Goal: Task Accomplishment & Management: Use online tool/utility

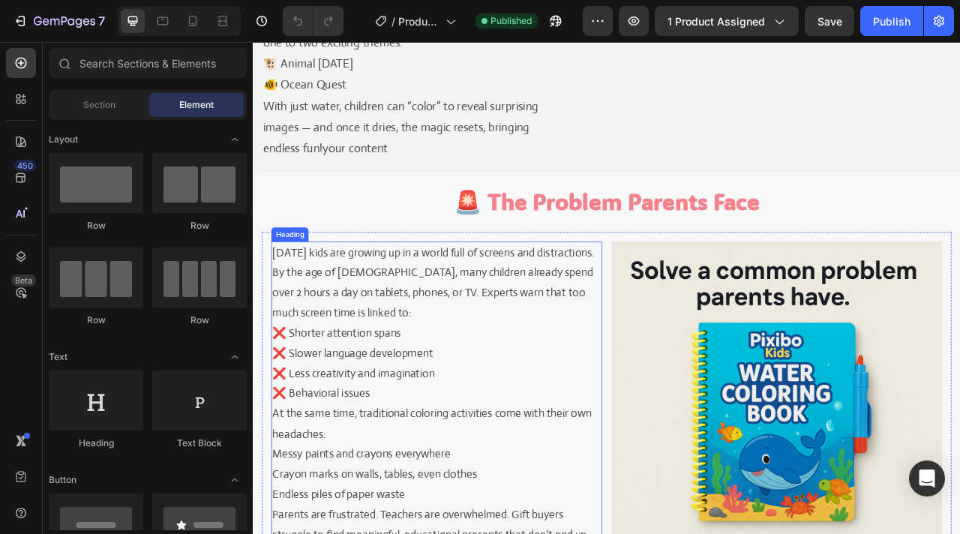
scroll to position [939, 0]
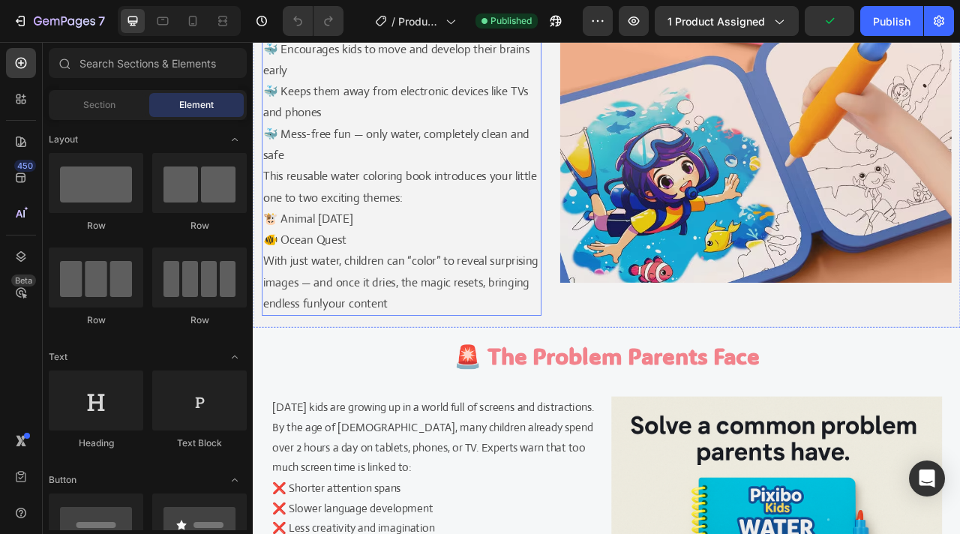
click at [373, 230] on p "This reusable water coloring book introduces your little one to two exciting th…" at bounding box center [441, 226] width 352 height 54
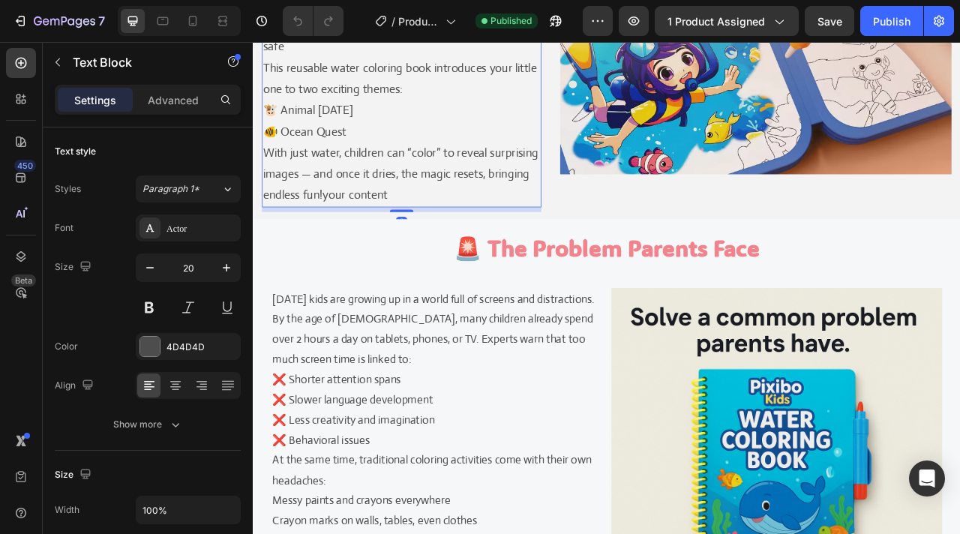
scroll to position [1175, 0]
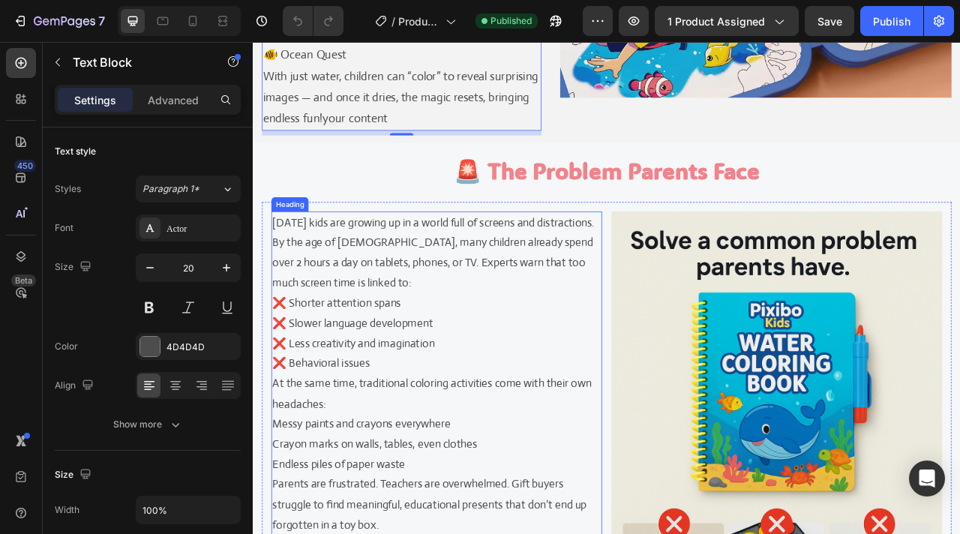
click at [359, 369] on h2 "[DATE] kids are growing up in a world full of screens and distractions. By the …" at bounding box center [486, 502] width 421 height 490
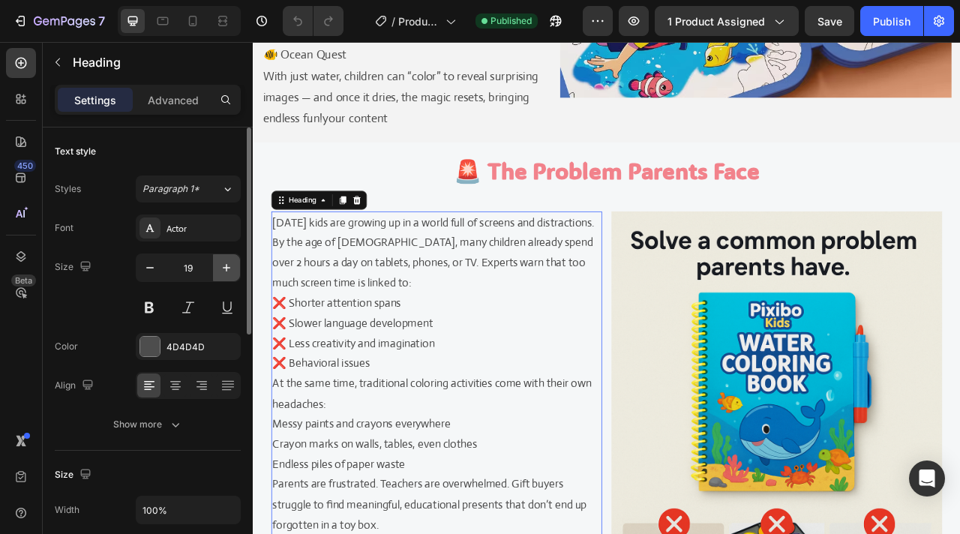
click at [220, 269] on icon "button" at bounding box center [226, 267] width 15 height 15
type input "20"
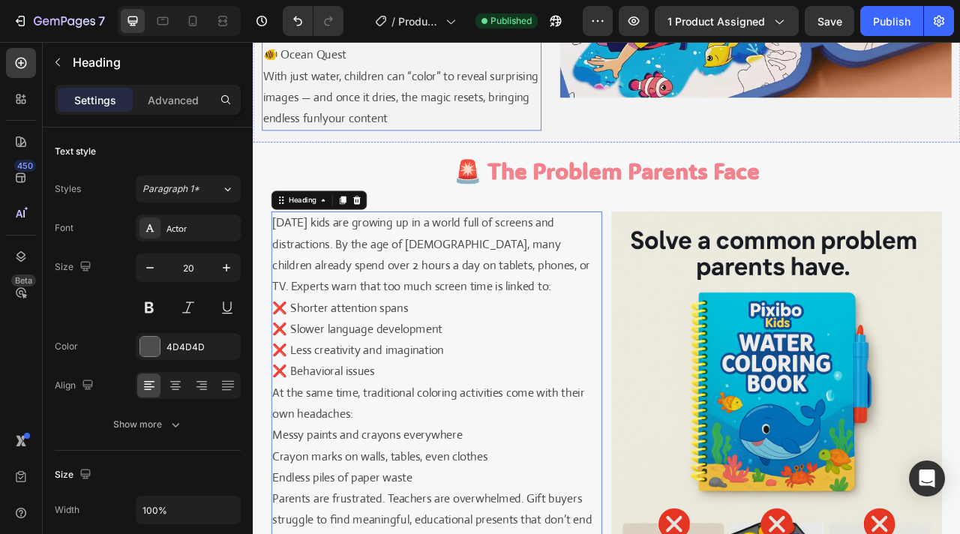
click at [410, 133] on p "With just water, children can “color” to reveal surprising images — and once it…" at bounding box center [441, 112] width 352 height 81
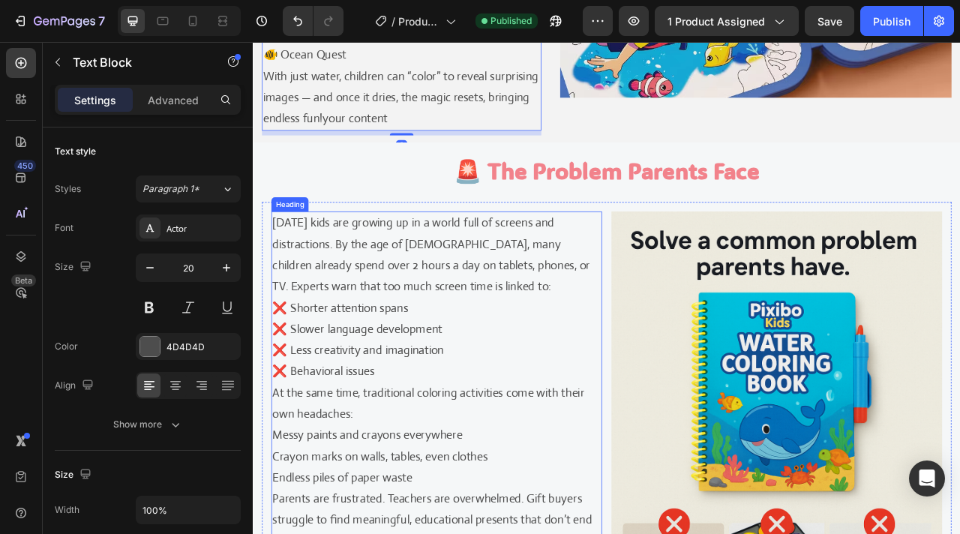
click at [397, 324] on h2 "[DATE] kids are growing up in a world full of screens and distractions. By the …" at bounding box center [486, 515] width 421 height 516
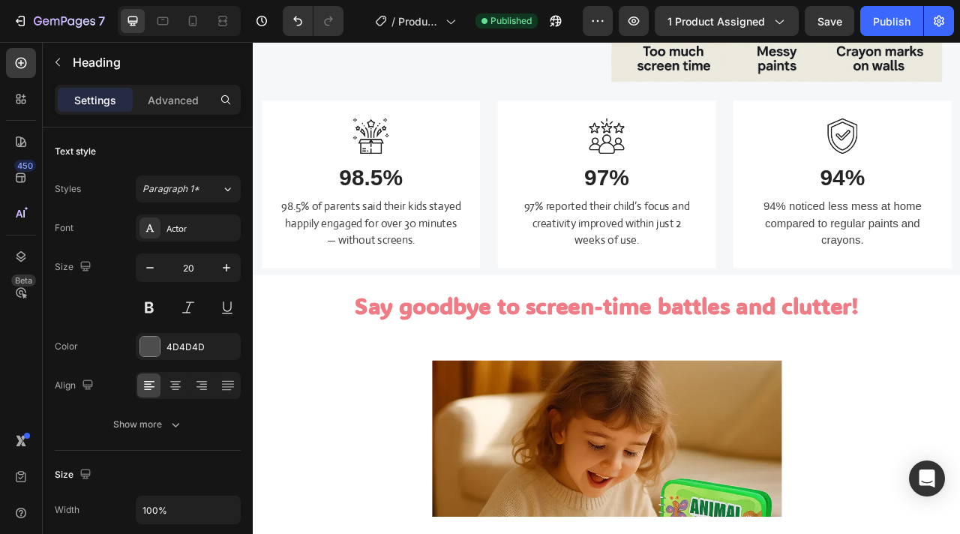
scroll to position [1990, 0]
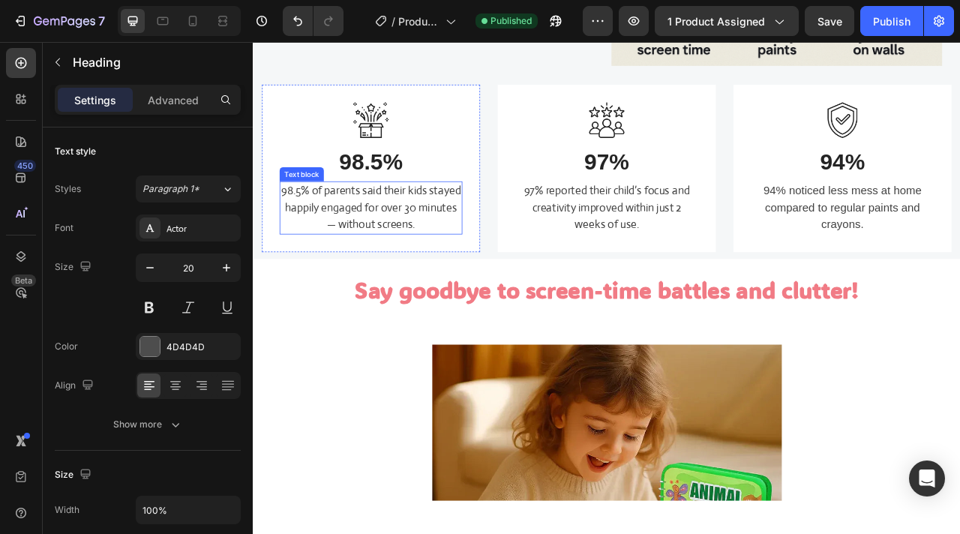
click at [421, 264] on p "98.5% of parents said their kids stayed happily engaged for over 30 minutes — w…" at bounding box center [402, 252] width 229 height 64
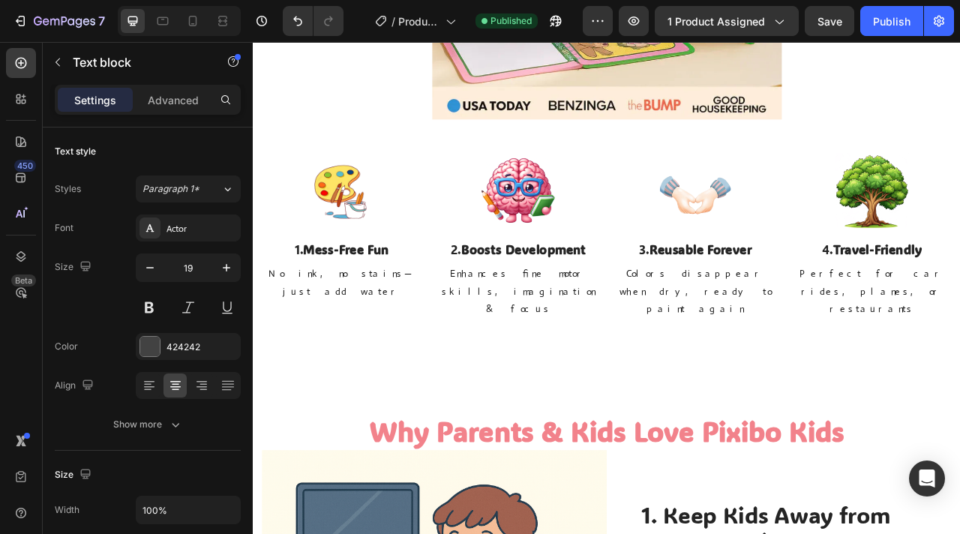
scroll to position [2865, 0]
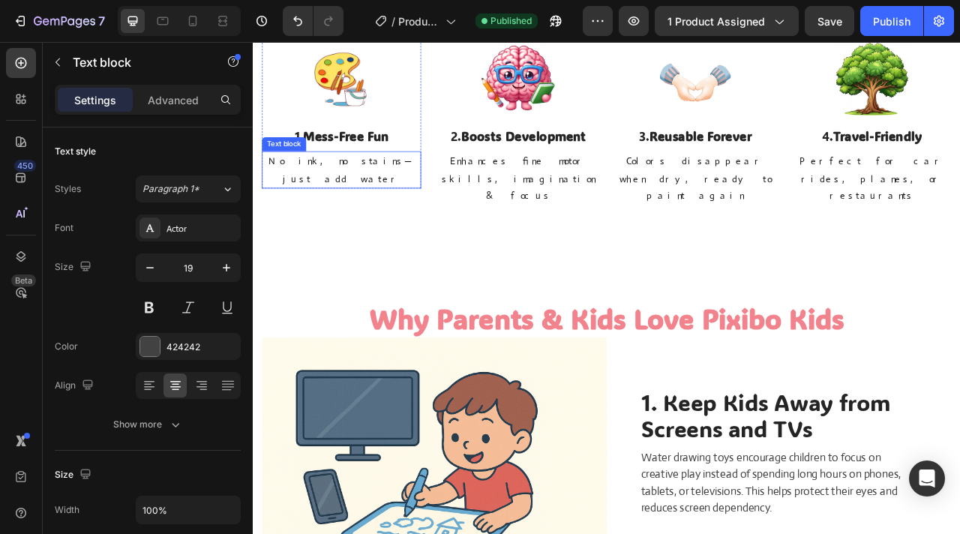
click at [400, 196] on span "No ink, no stains—just add water" at bounding box center [365, 204] width 185 height 38
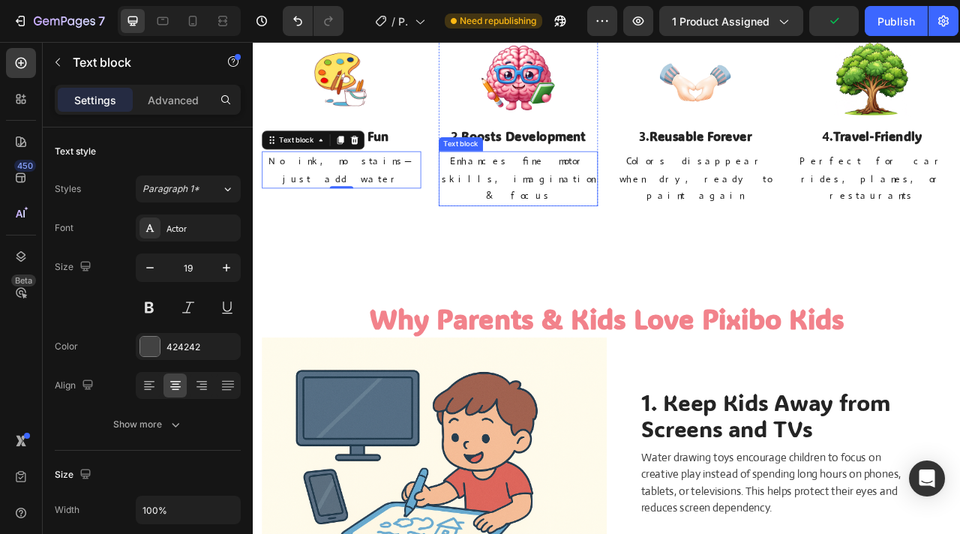
click at [555, 202] on p "Enhances fine motor skills, imagination & focus" at bounding box center [589, 215] width 199 height 67
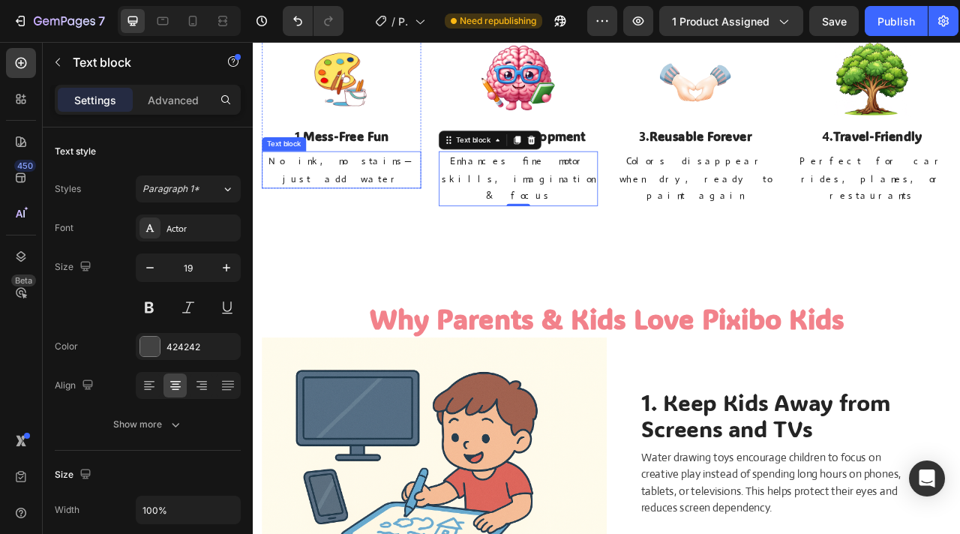
click at [443, 194] on span "No ink, no stains—just add water" at bounding box center [365, 204] width 185 height 38
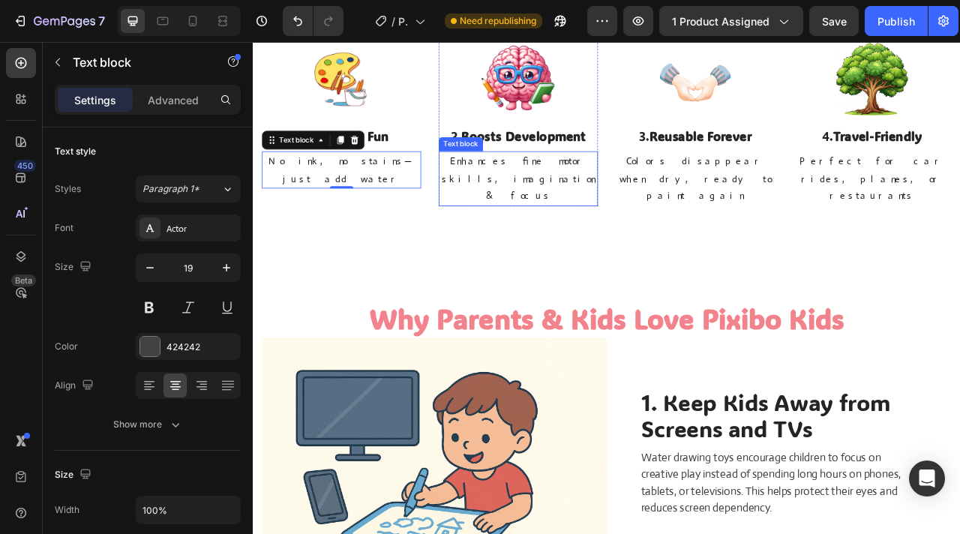
click at [571, 191] on span "Enhances fine motor skills, imagination & focus" at bounding box center [590, 215] width 195 height 60
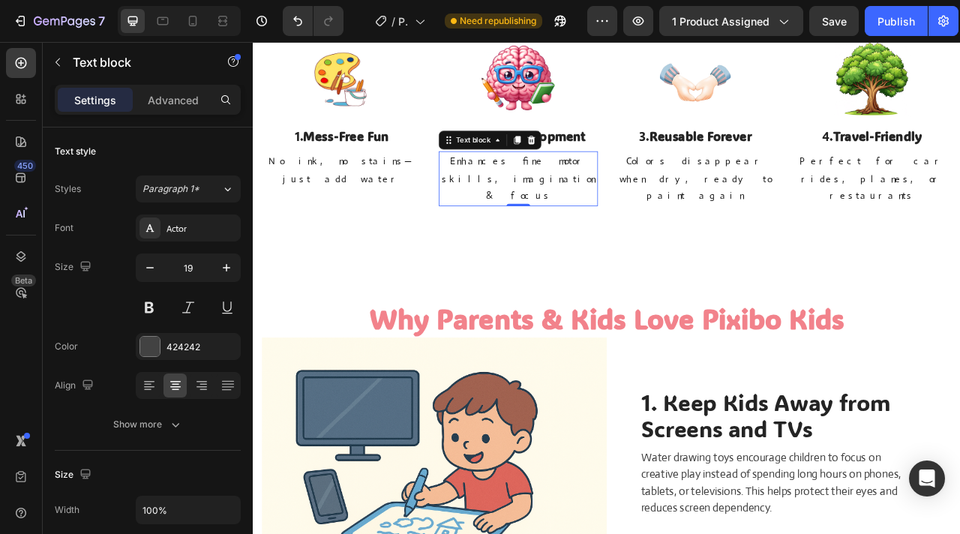
click at [571, 191] on span "Enhances fine motor skills, imagination & focus" at bounding box center [590, 215] width 195 height 60
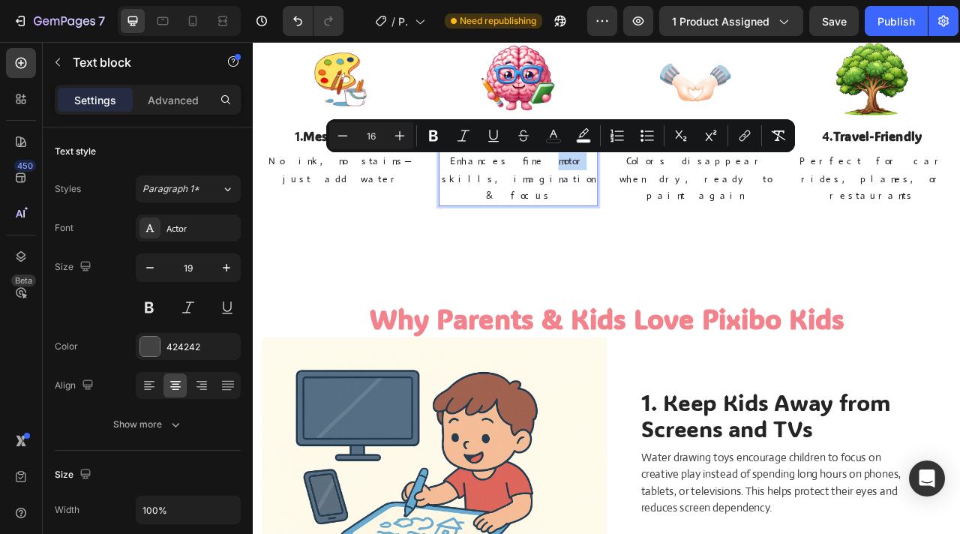
click at [541, 190] on span "Enhances fine motor skills, imagination & focus" at bounding box center [590, 215] width 195 height 60
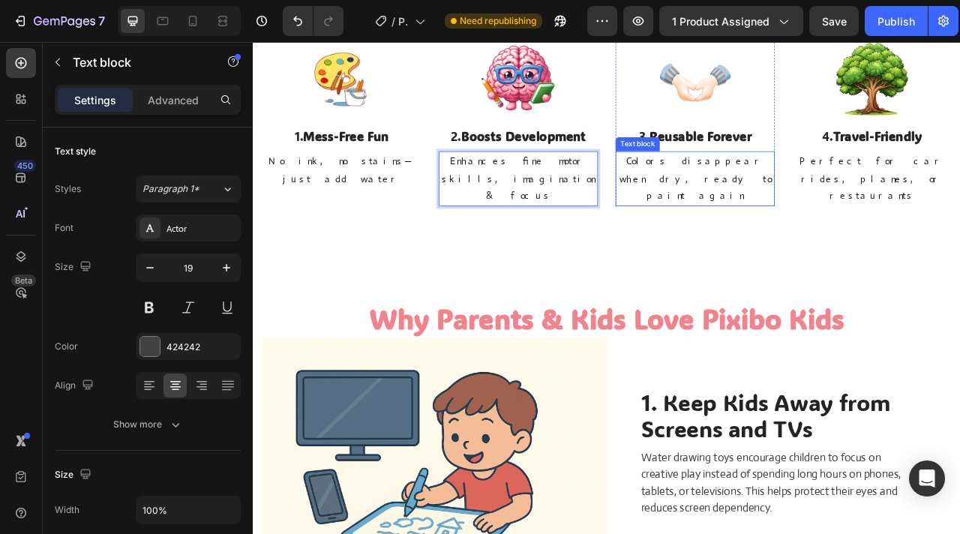
click at [786, 197] on span "Colors disappear when dry, ready to paint again" at bounding box center [814, 215] width 193 height 60
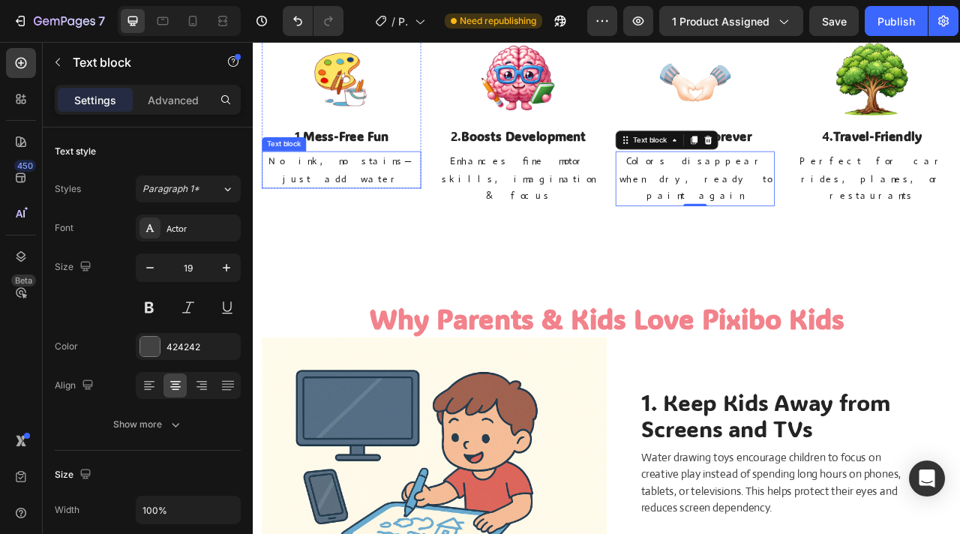
click at [404, 197] on span "No ink, no stains—just add water" at bounding box center [365, 204] width 185 height 38
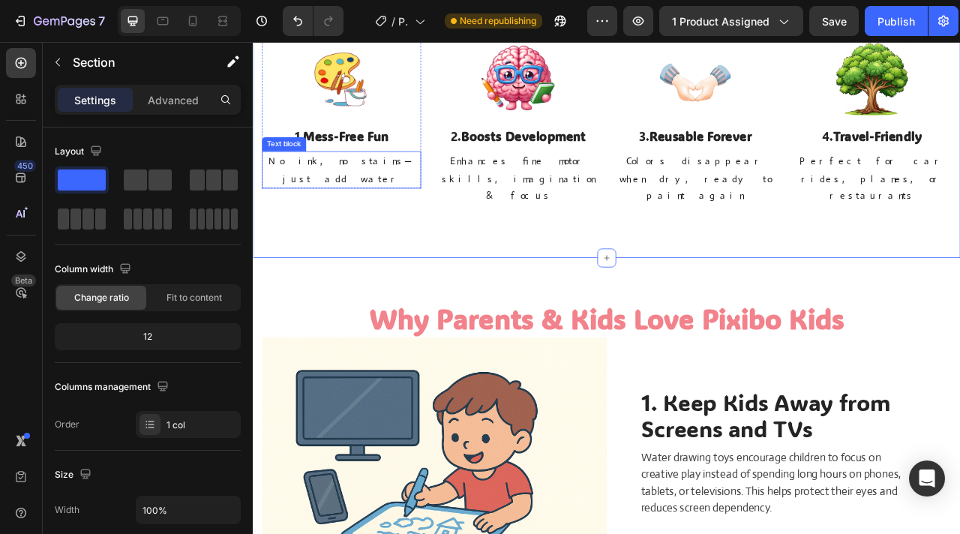
click at [388, 194] on span "No ink, no stains—just add water" at bounding box center [365, 204] width 185 height 38
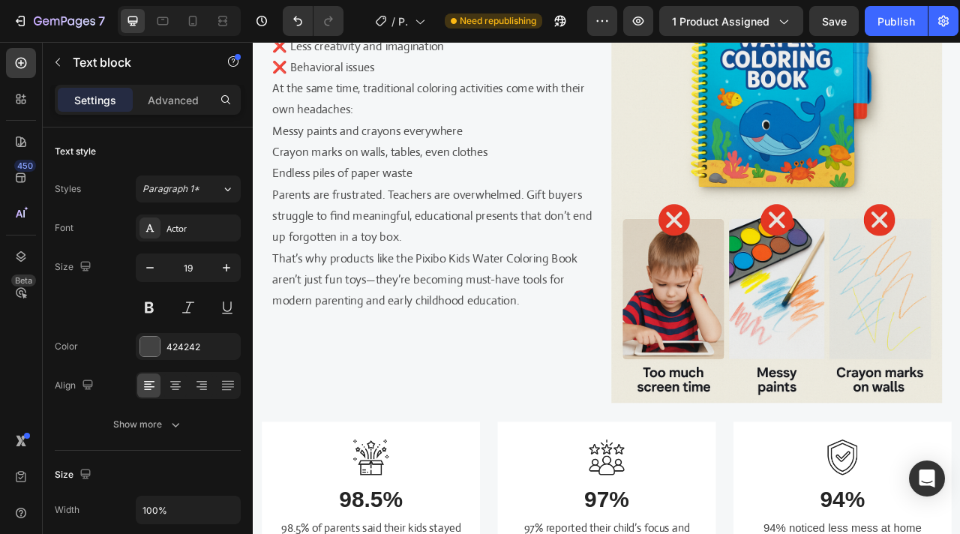
scroll to position [1430, 0]
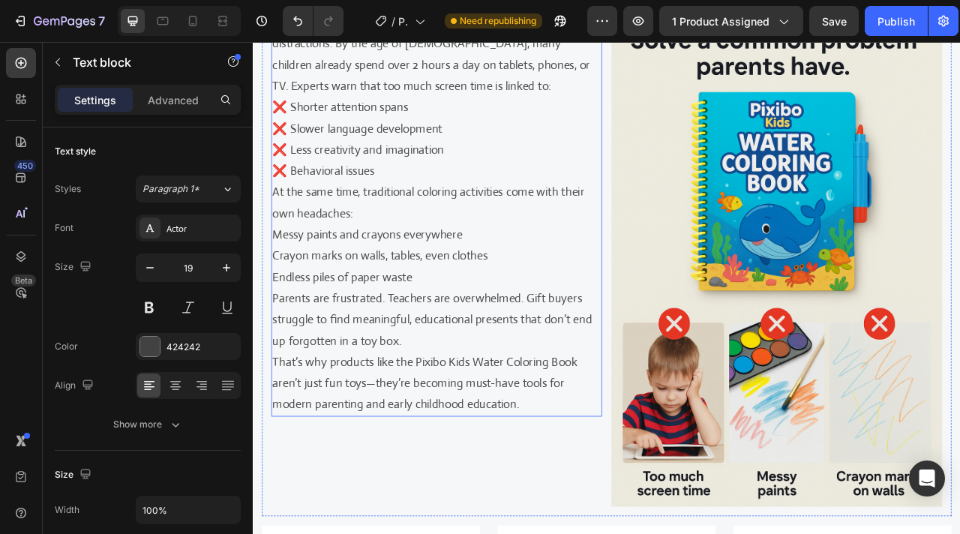
click at [437, 443] on h2 "[DATE] kids are growing up in a world full of screens and distractions. By the …" at bounding box center [486, 260] width 421 height 516
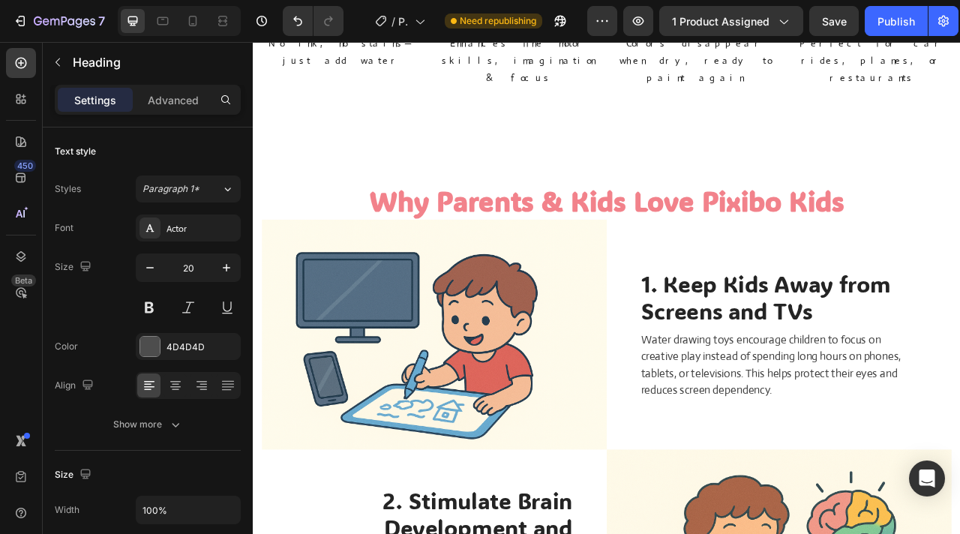
scroll to position [3177, 0]
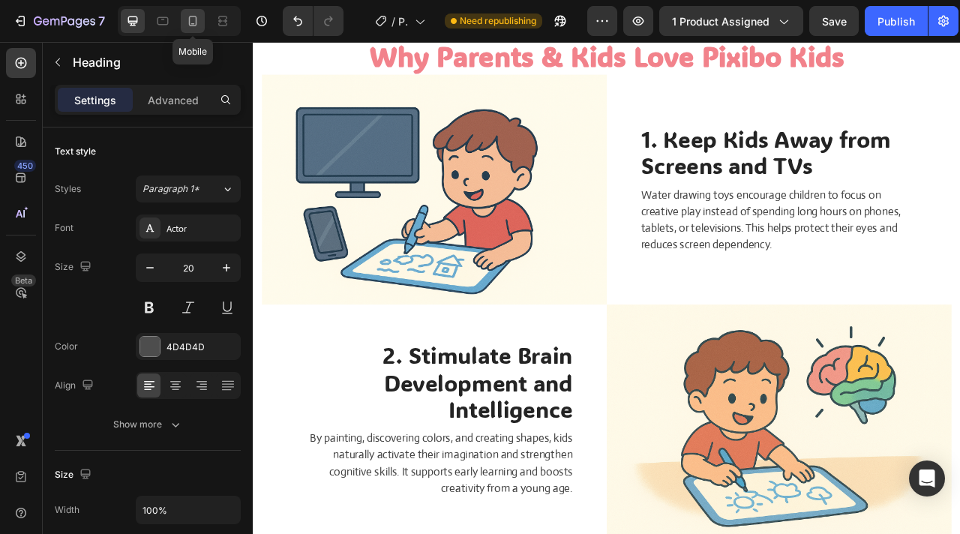
click at [193, 22] on icon at bounding box center [192, 20] width 15 height 15
type input "16"
